Goal: Information Seeking & Learning: Understand process/instructions

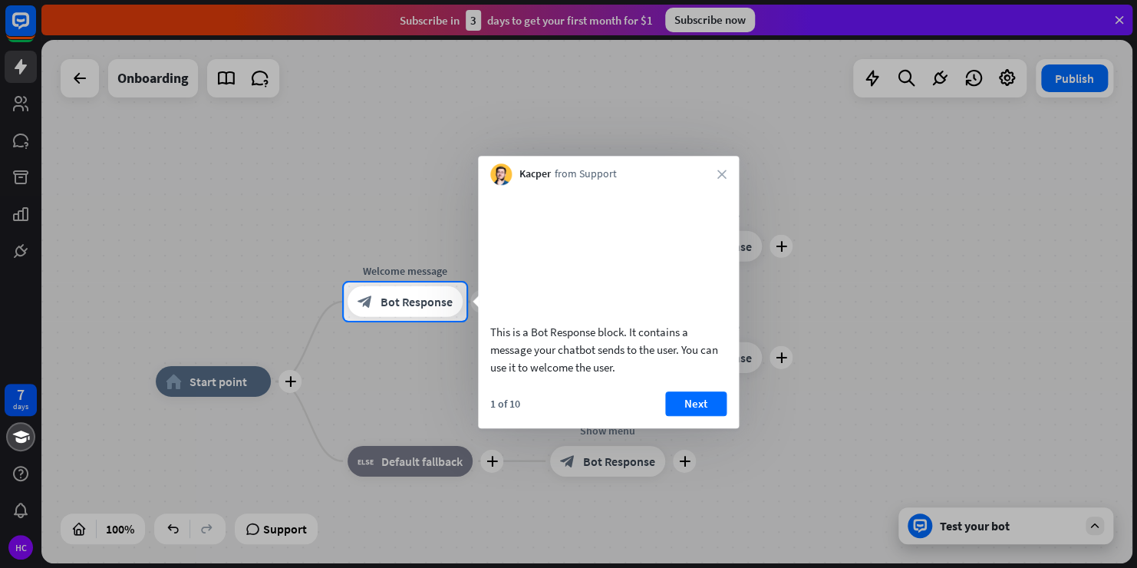
click at [229, 380] on div at bounding box center [568, 444] width 1137 height 247
click at [415, 304] on span "Bot Response" at bounding box center [416, 301] width 72 height 15
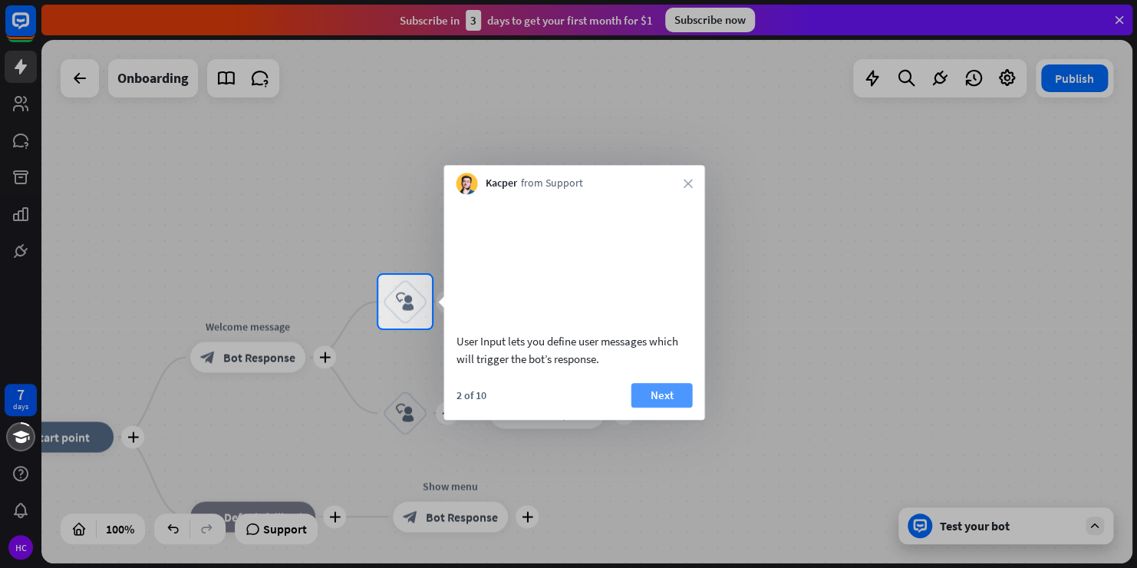
click at [670, 407] on button "Next" at bounding box center [661, 395] width 61 height 25
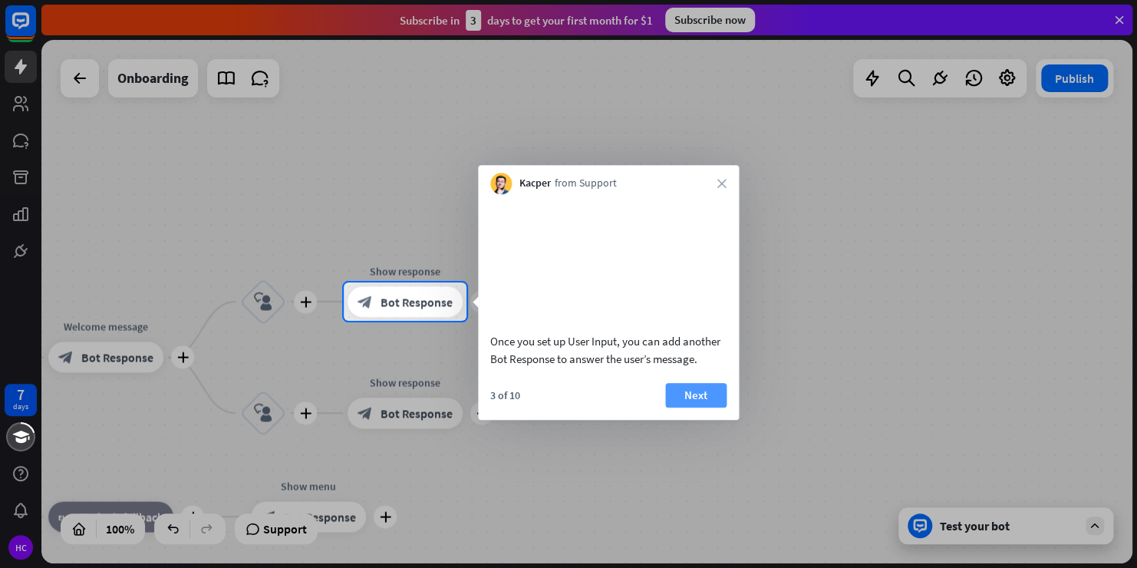
click at [691, 407] on button "Next" at bounding box center [695, 395] width 61 height 25
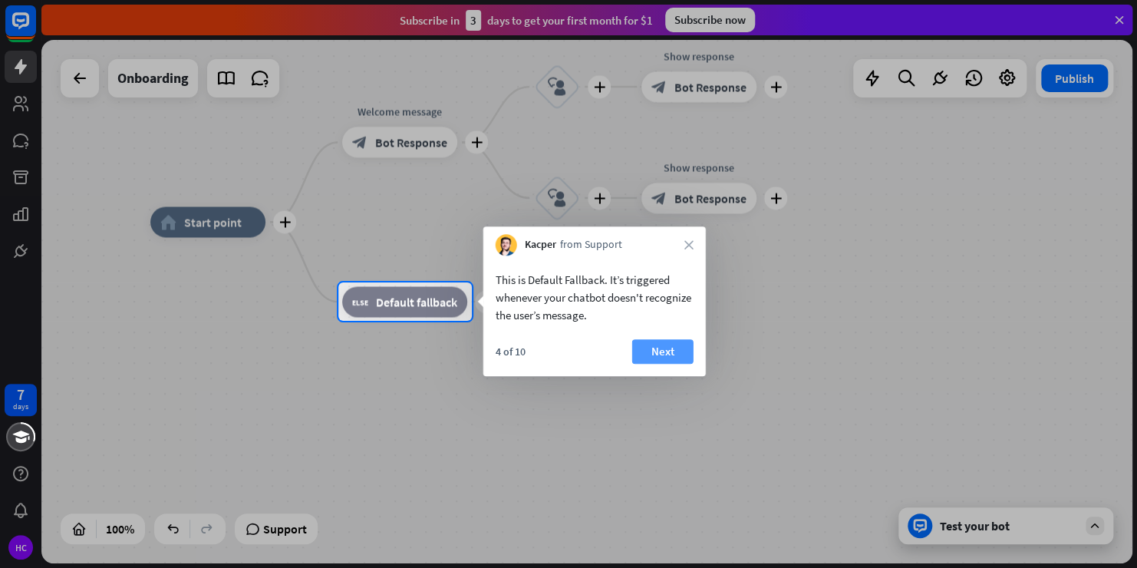
click at [667, 353] on button "Next" at bounding box center [662, 351] width 61 height 25
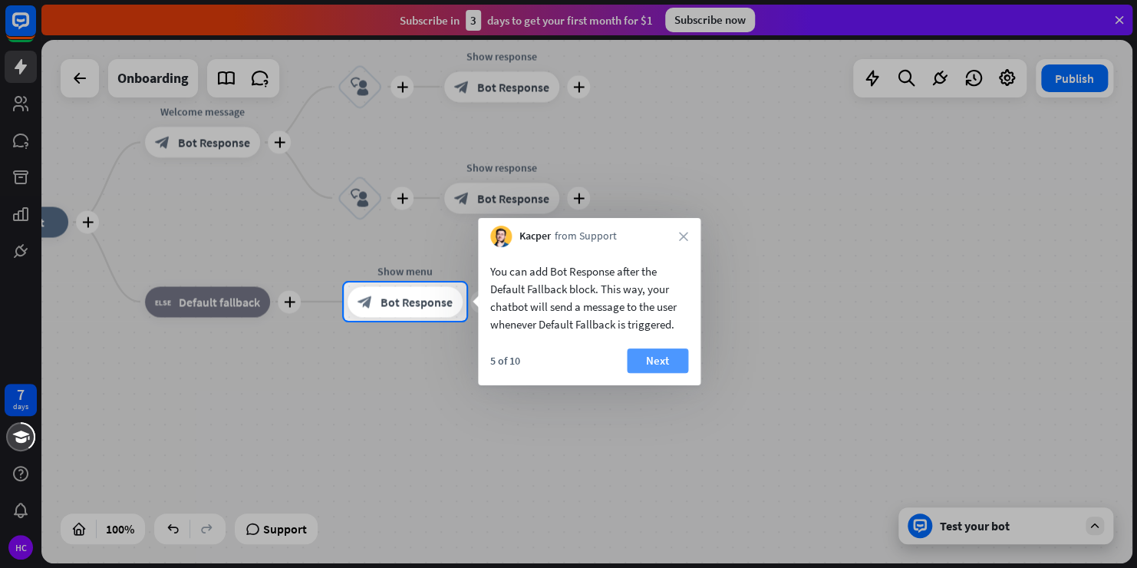
click at [667, 353] on button "Next" at bounding box center [657, 360] width 61 height 25
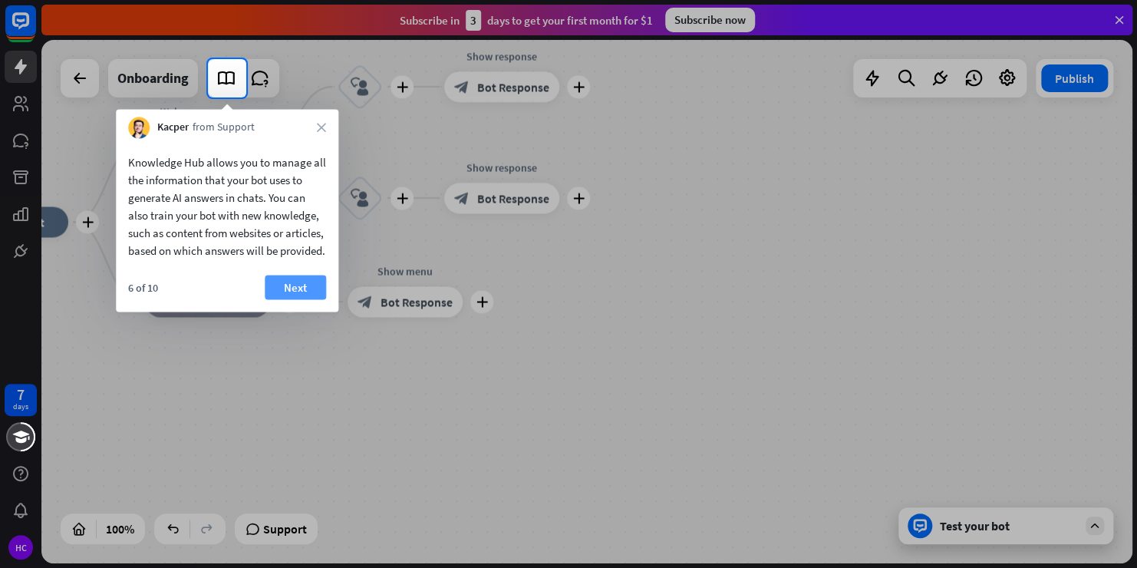
click at [286, 299] on button "Next" at bounding box center [295, 287] width 61 height 25
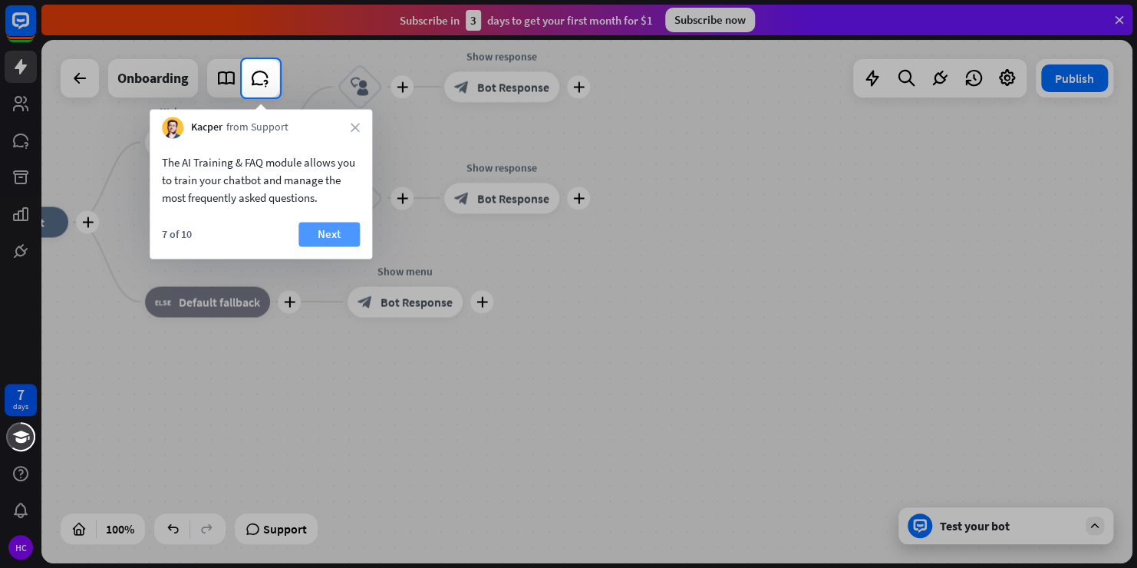
click at [339, 232] on button "Next" at bounding box center [328, 234] width 61 height 25
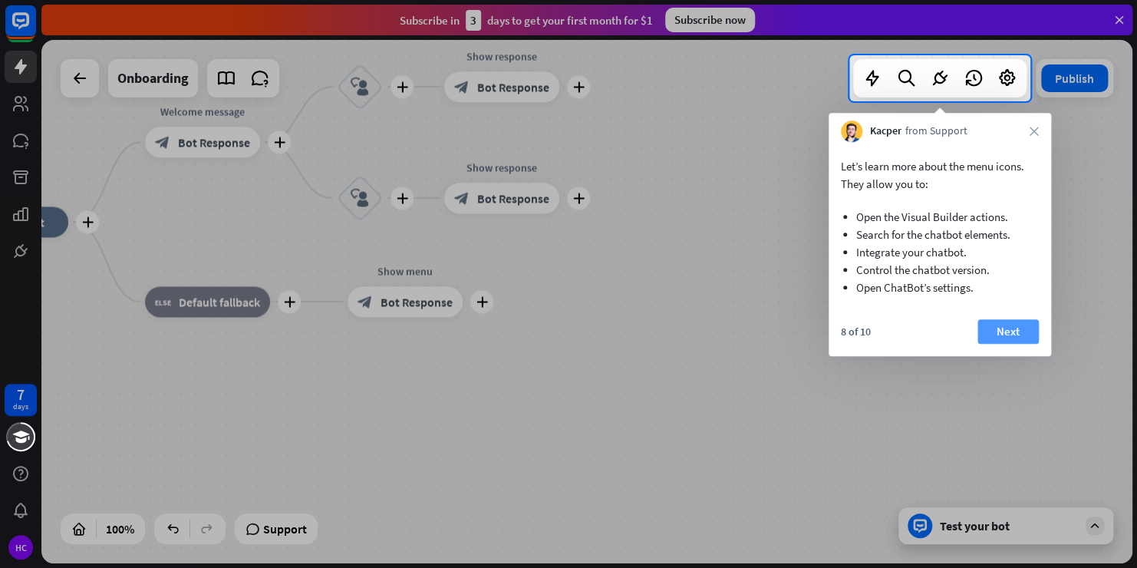
click at [1008, 337] on button "Next" at bounding box center [1007, 331] width 61 height 25
